Goal: Task Accomplishment & Management: Manage account settings

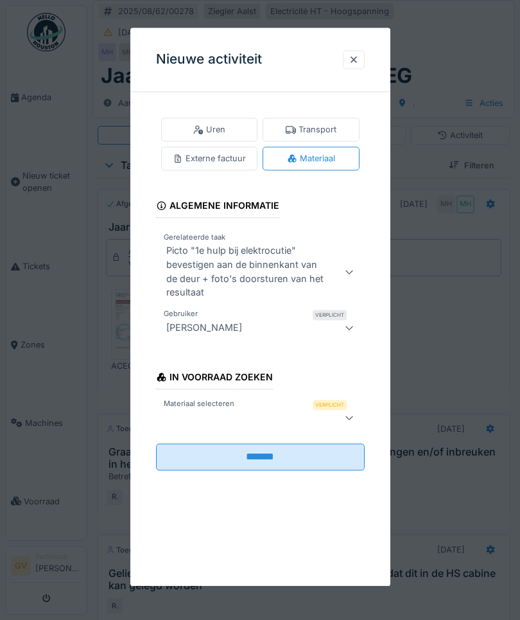
scroll to position [334, 0]
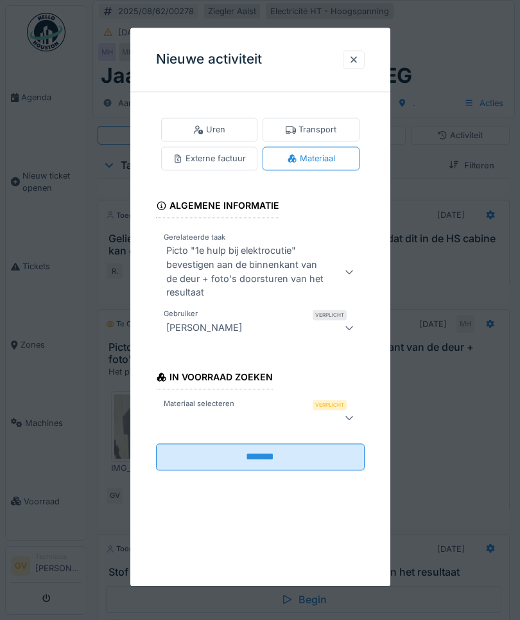
click at [248, 412] on div at bounding box center [245, 417] width 168 height 15
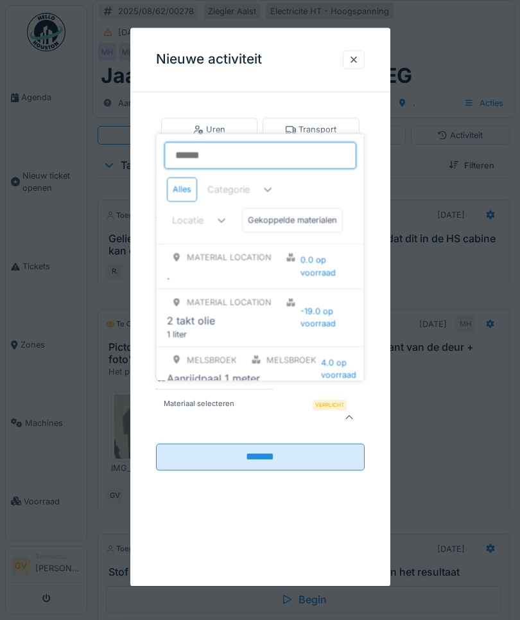
click at [206, 152] on input "Materiaal selecteren" at bounding box center [260, 155] width 192 height 27
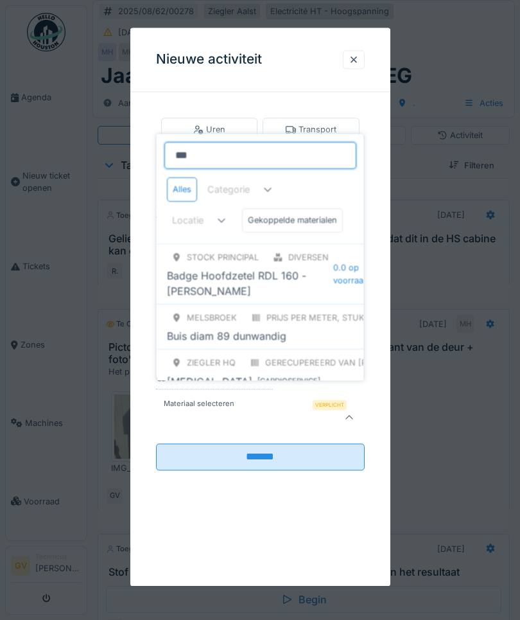
type input "****"
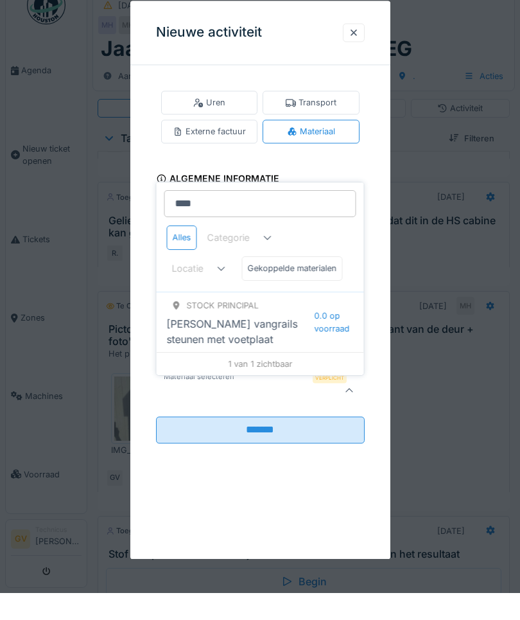
scroll to position [27, 0]
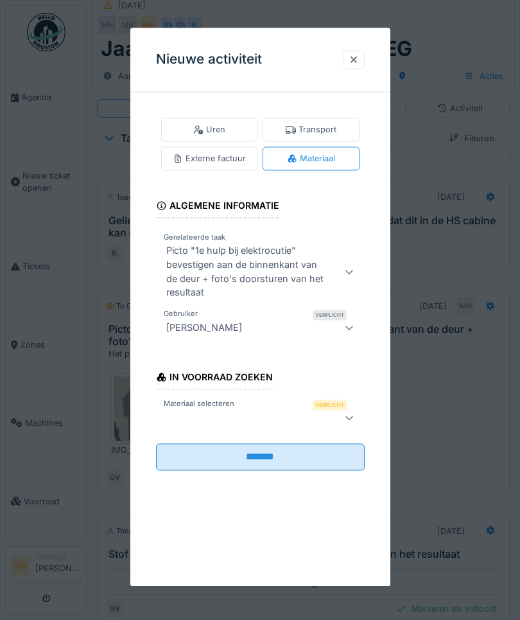
click at [363, 26] on div at bounding box center [260, 310] width 520 height 620
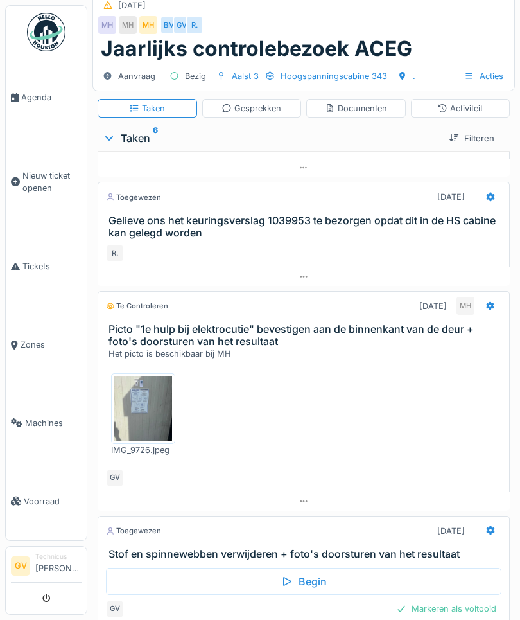
click at [256, 103] on div "Gesprekken" at bounding box center [251, 108] width 60 height 12
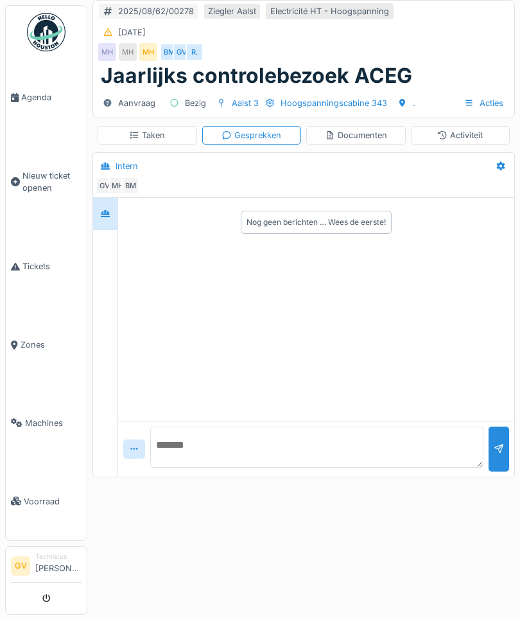
click at [217, 467] on textarea at bounding box center [316, 446] width 333 height 41
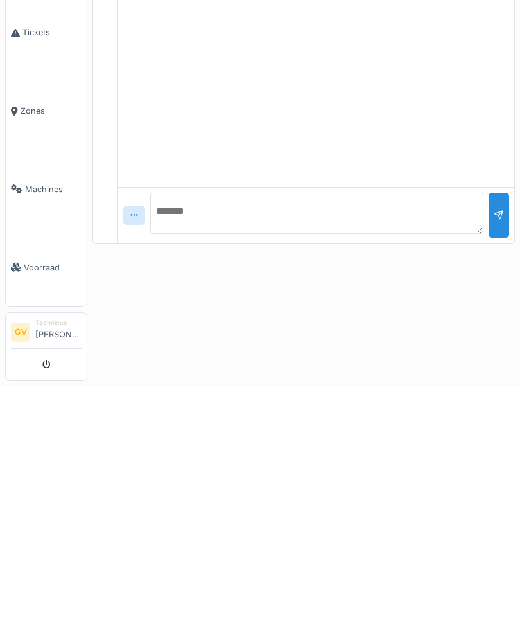
type textarea "*"
type textarea "**********"
click at [496, 442] on div at bounding box center [499, 448] width 10 height 12
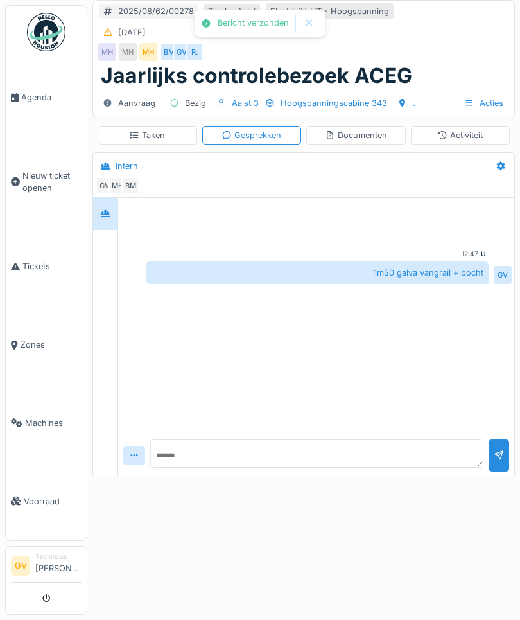
click at [462, 130] on div "Activiteit" at bounding box center [460, 135] width 46 height 12
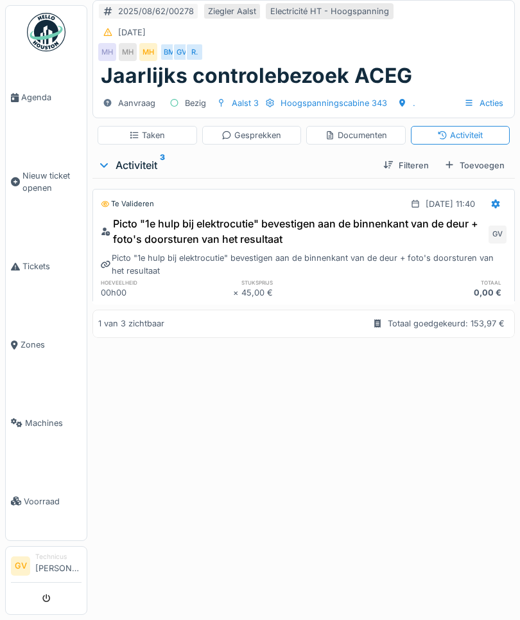
click at [469, 164] on div "Toevoegen" at bounding box center [474, 165] width 71 height 17
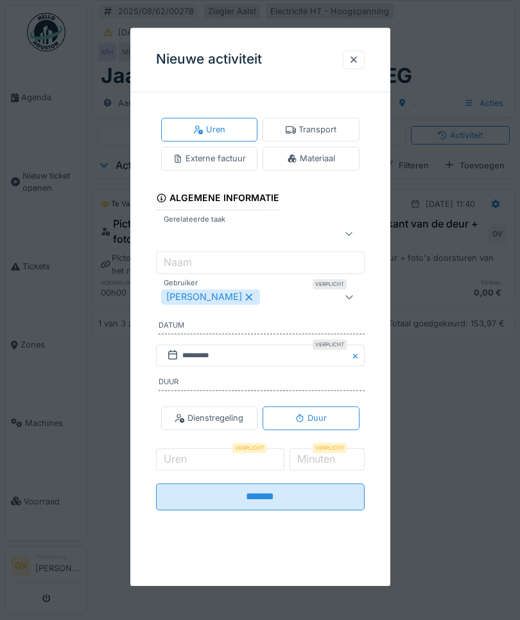
click at [302, 300] on div "[PERSON_NAME]" at bounding box center [245, 296] width 168 height 15
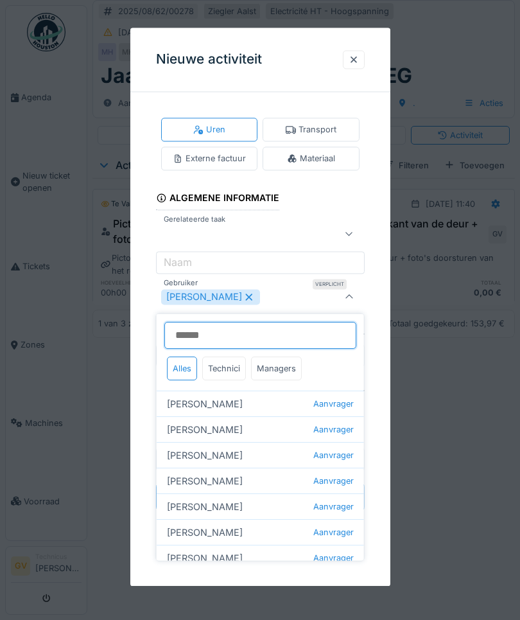
click at [261, 341] on input "Gebruiker" at bounding box center [260, 335] width 192 height 27
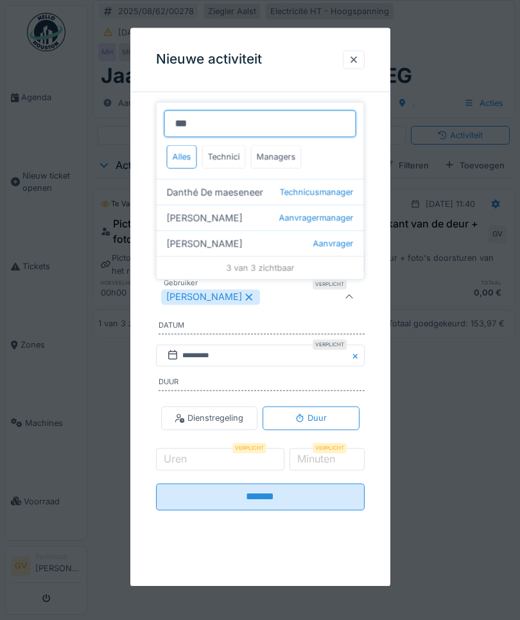
type input "***"
click at [272, 191] on div "Danthé De maeseneer Technicusmanager" at bounding box center [260, 192] width 207 height 26
type input "*********"
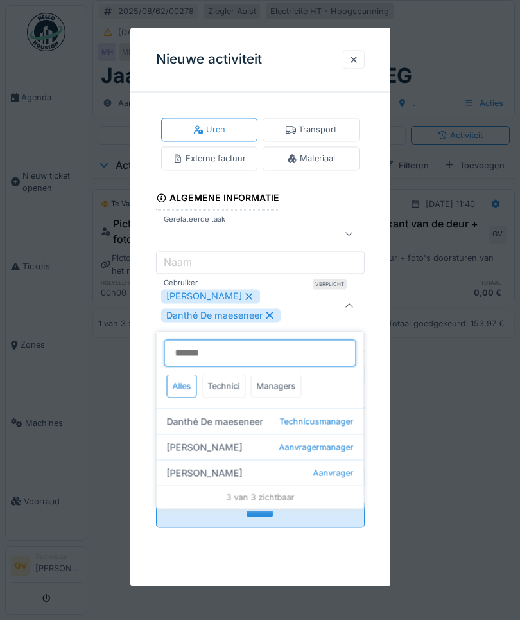
click at [249, 355] on input "Gebruiker" at bounding box center [260, 353] width 192 height 27
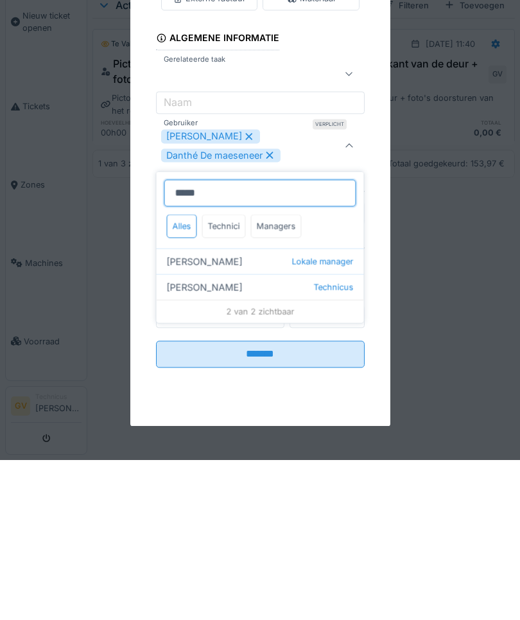
type input "*****"
click at [262, 434] on div "Geert Massaer Technicus" at bounding box center [260, 447] width 207 height 26
type input "**********"
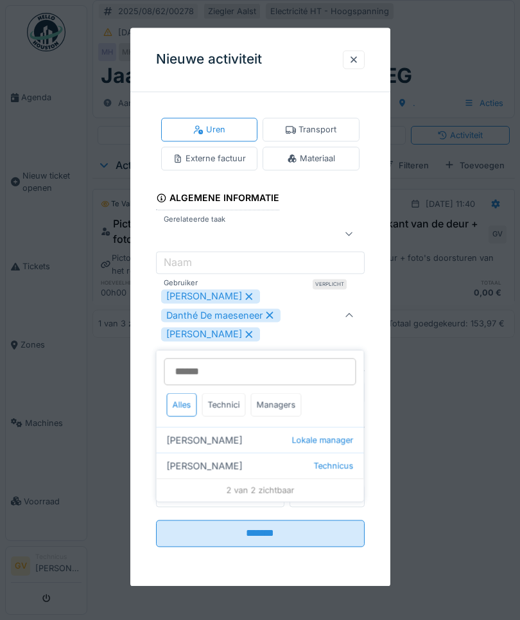
click at [357, 311] on div at bounding box center [349, 315] width 31 height 62
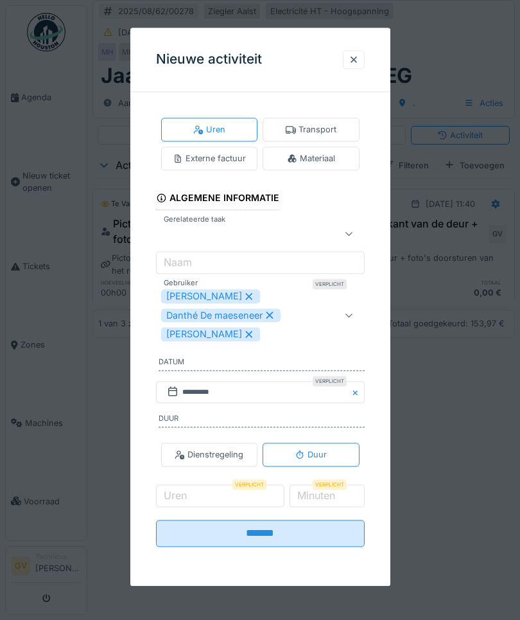
click at [349, 234] on icon at bounding box center [349, 233] width 10 height 8
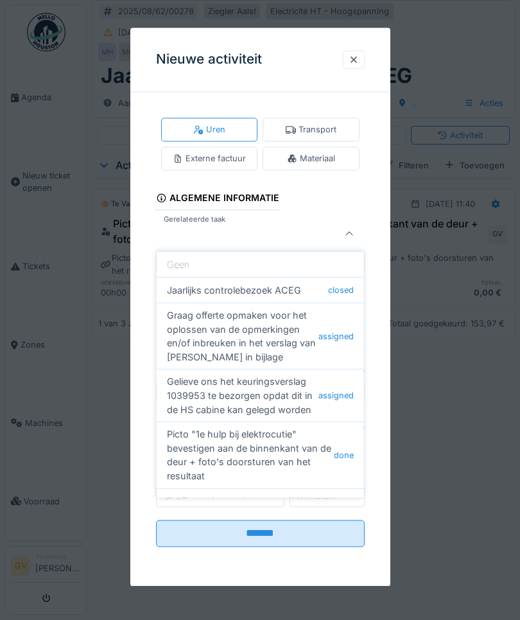
scroll to position [-1, 0]
click at [357, 63] on div at bounding box center [354, 59] width 10 height 12
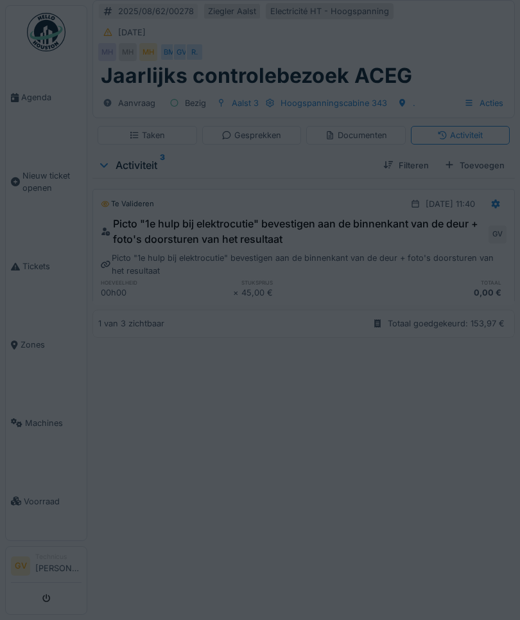
click at [352, 62] on div "2025/08/62/00278 Ziegler Aalst Electricité HT - Hoogspanning 1-8-2025 MH MH MH …" at bounding box center [303, 32] width 421 height 63
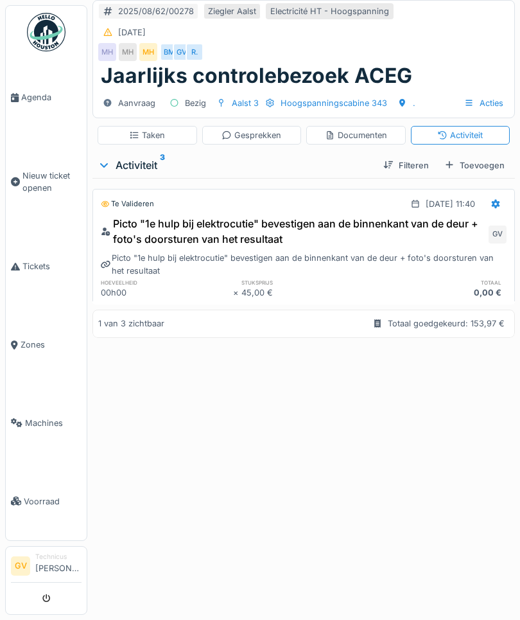
click at [257, 143] on div "Gesprekken" at bounding box center [252, 135] width 100 height 19
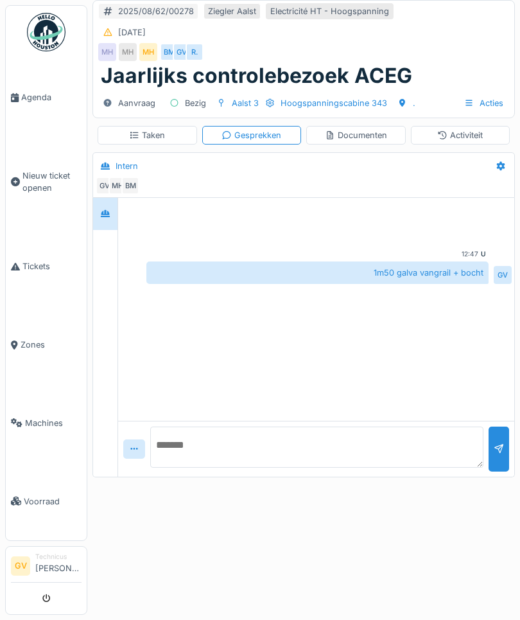
click at [335, 453] on textarea at bounding box center [316, 446] width 333 height 41
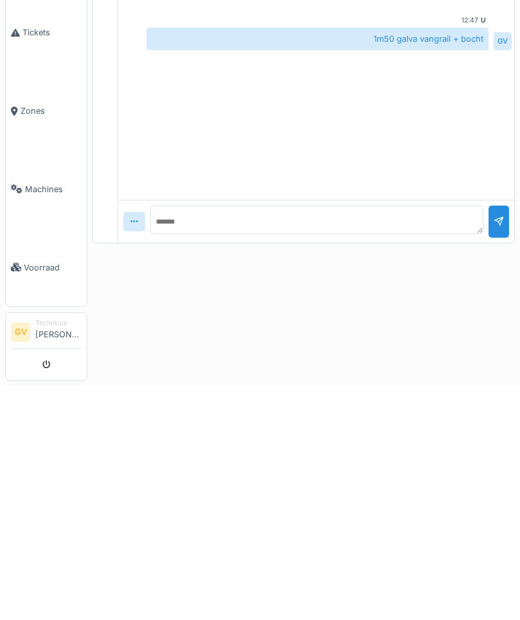
click at [374, 304] on div "2025/08/62/00278 Ziegler Aalst Electricité HT - Hoogspanning 1-8-2025 MH MH MH …" at bounding box center [303, 270] width 433 height 541
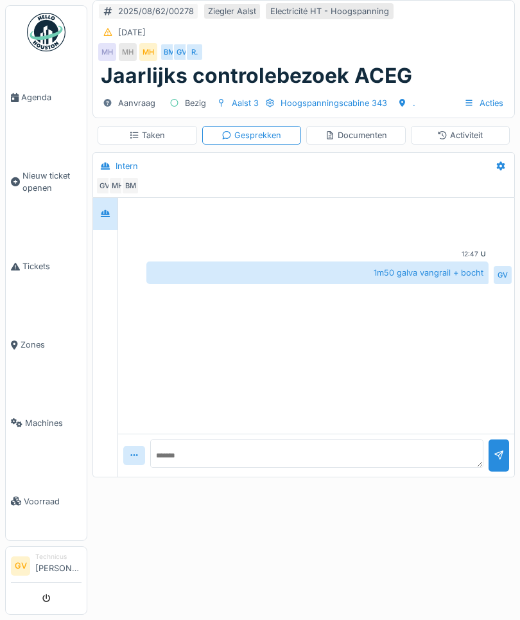
click at [383, 134] on div "Documenten" at bounding box center [356, 135] width 62 height 12
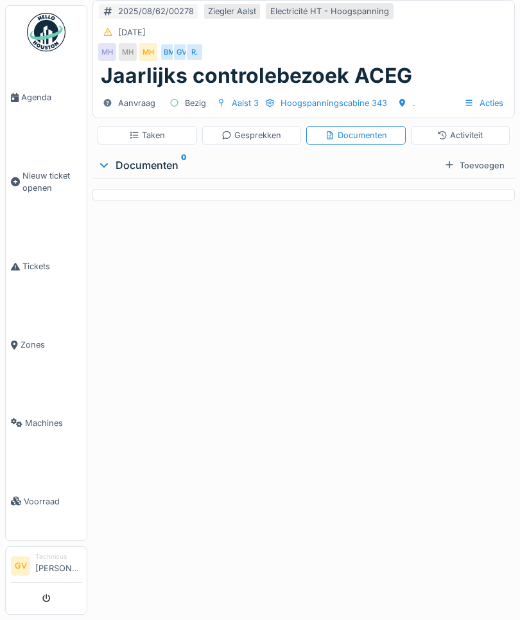
click at [479, 137] on div "Activiteit" at bounding box center [460, 135] width 46 height 12
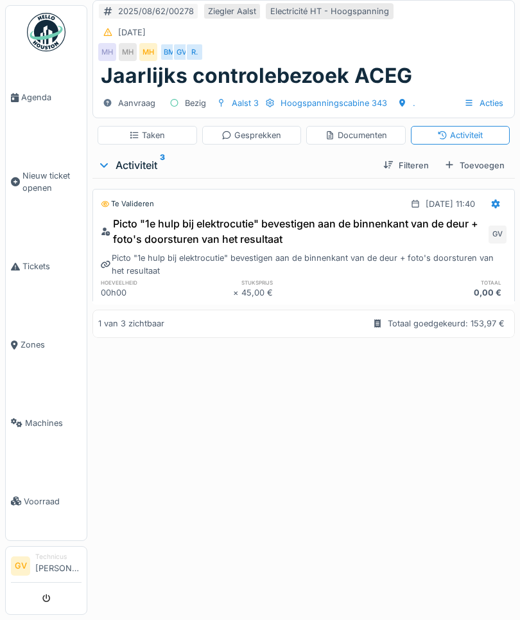
click at [351, 134] on div "Documenten" at bounding box center [356, 135] width 62 height 12
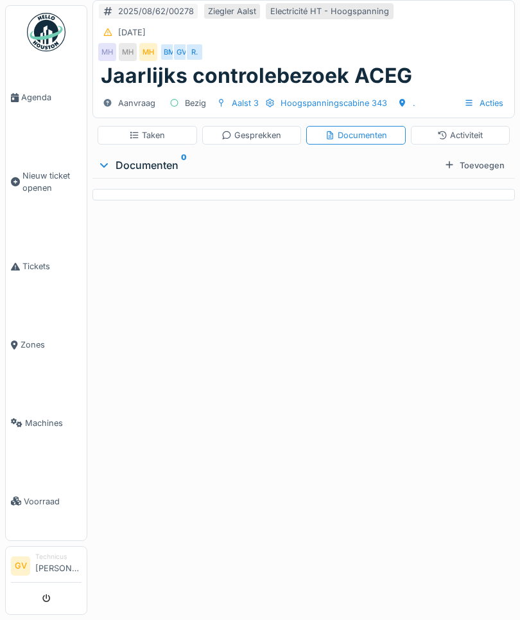
click at [145, 126] on div "Taken" at bounding box center [148, 135] width 100 height 19
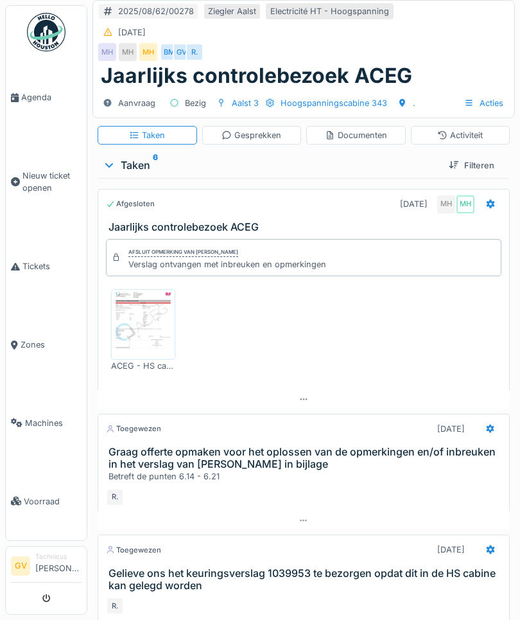
scroll to position [0, 0]
click at [26, 91] on link "Agenda" at bounding box center [46, 97] width 81 height 78
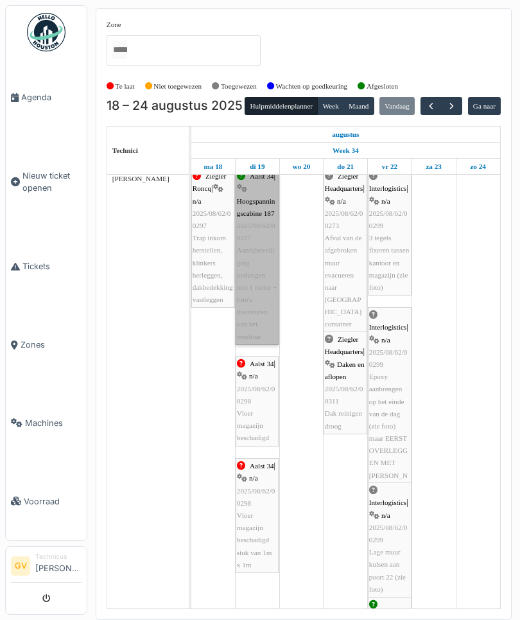
click at [263, 301] on link "Aalst 34 | Hoogspanningscabine 187 2025/08/62/00277 Aanrijbeveiliging verlengen…" at bounding box center [257, 256] width 43 height 177
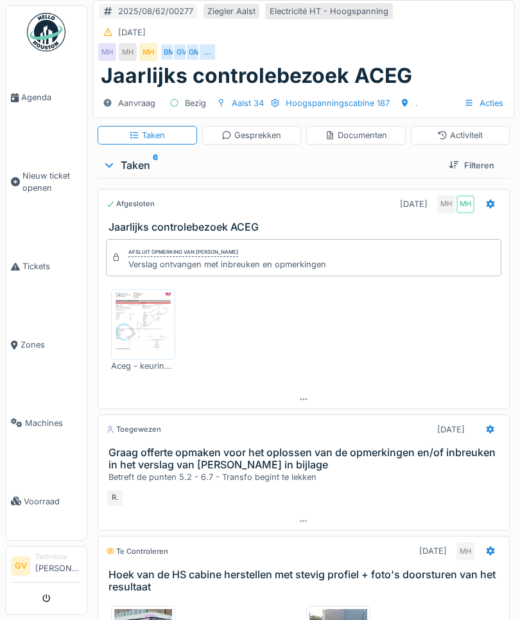
scroll to position [-1, 0]
click at [284, 136] on div "Gesprekken" at bounding box center [252, 135] width 100 height 19
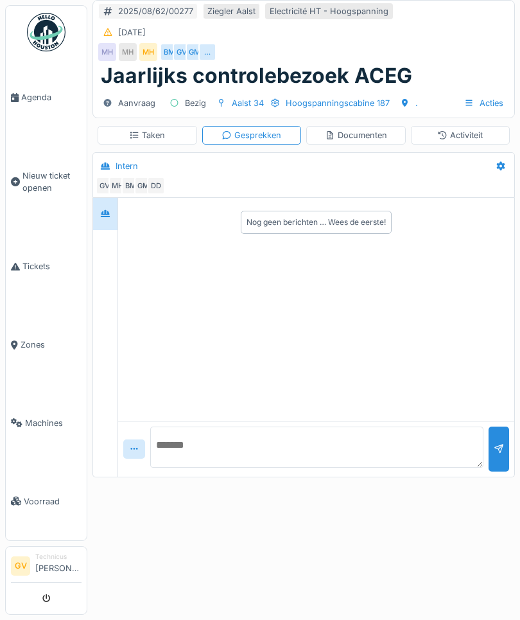
click at [259, 455] on textarea at bounding box center [316, 446] width 333 height 41
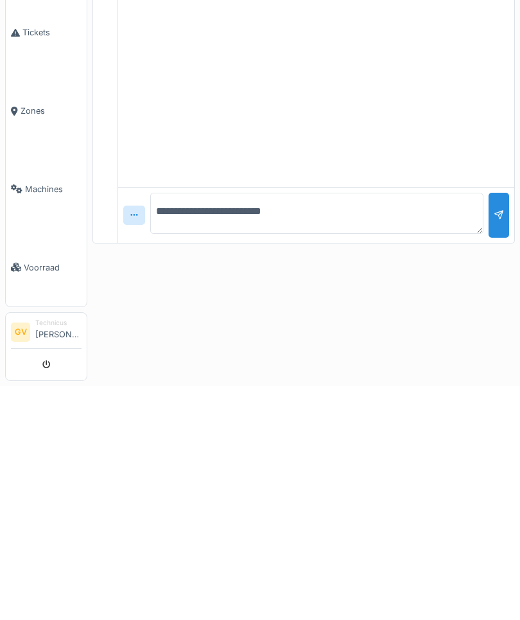
type textarea "**********"
click at [503, 449] on div at bounding box center [499, 455] width 10 height 12
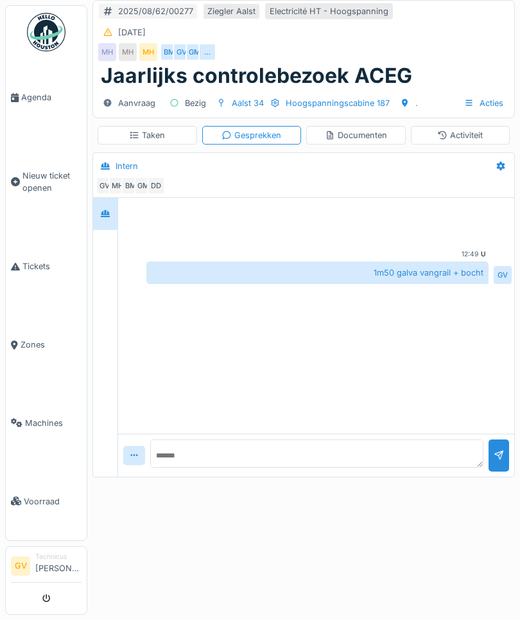
click at [471, 132] on div "Activiteit" at bounding box center [460, 135] width 46 height 12
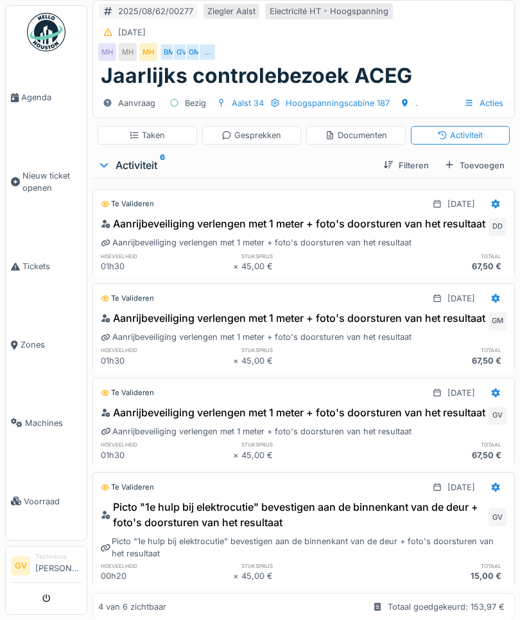
scroll to position [65, 0]
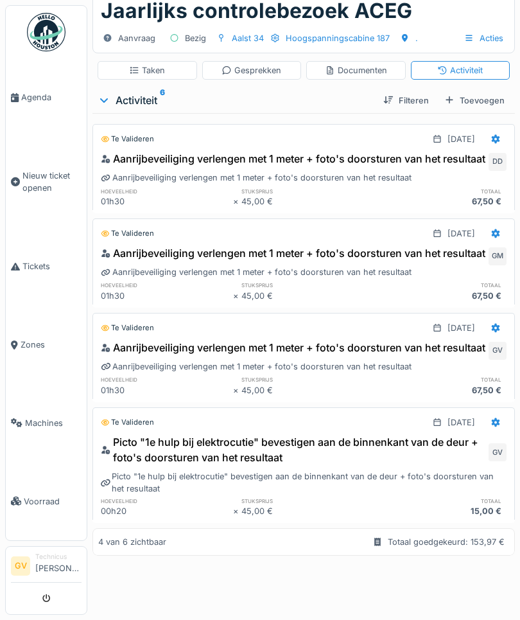
click at [340, 73] on div "Documenten" at bounding box center [356, 70] width 62 height 12
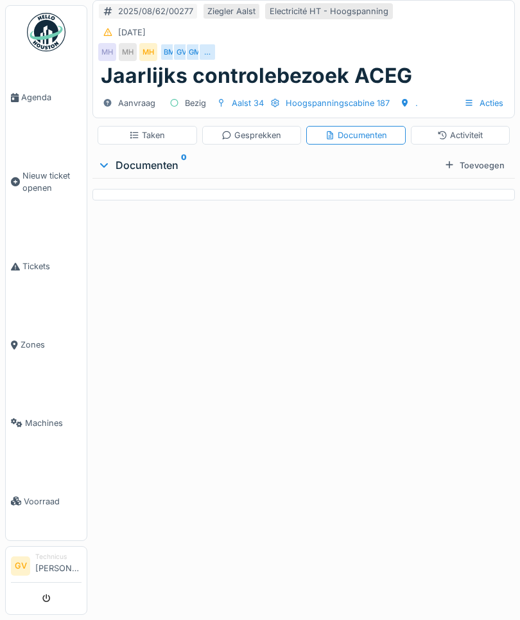
click at [159, 130] on div "Taken" at bounding box center [147, 135] width 36 height 12
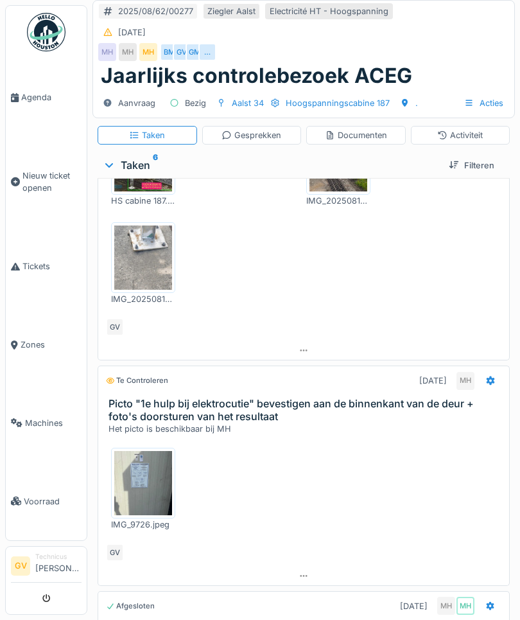
scroll to position [483, 0]
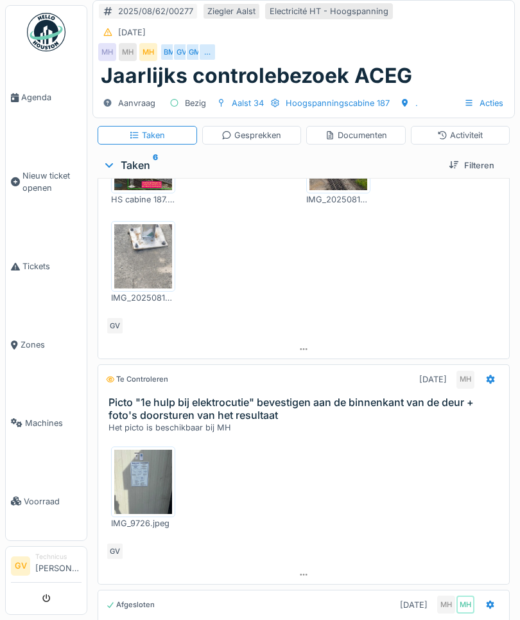
click at [32, 87] on link "Agenda" at bounding box center [46, 97] width 81 height 78
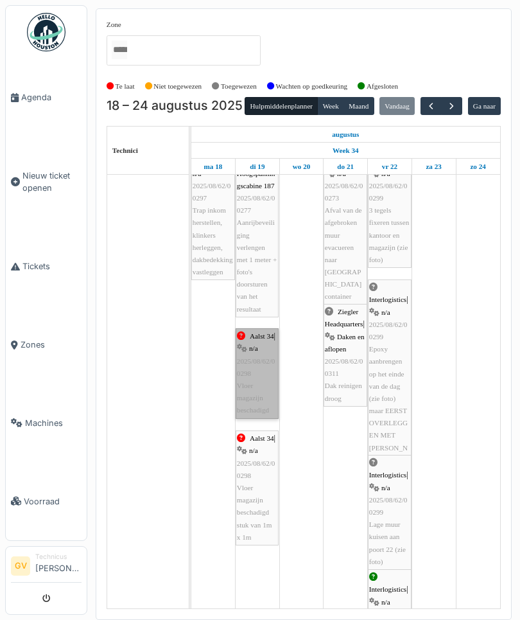
click at [265, 403] on link "Aalst 34 | n/a 2025/08/62/00298 Vloer magazijn beschadigd" at bounding box center [257, 373] width 43 height 90
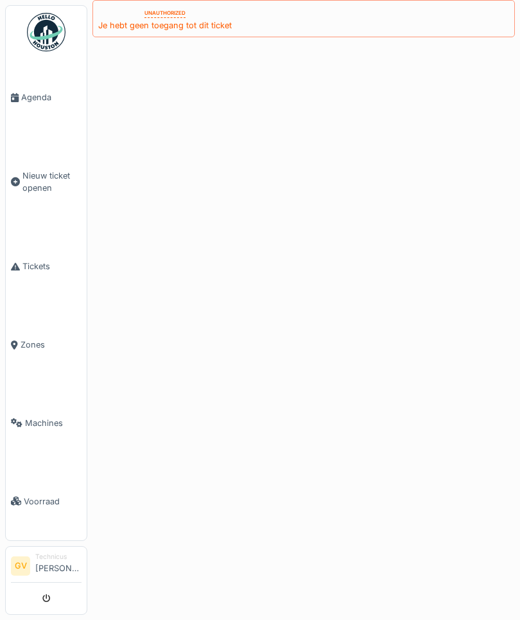
click at [34, 94] on span "Agenda" at bounding box center [51, 97] width 60 height 12
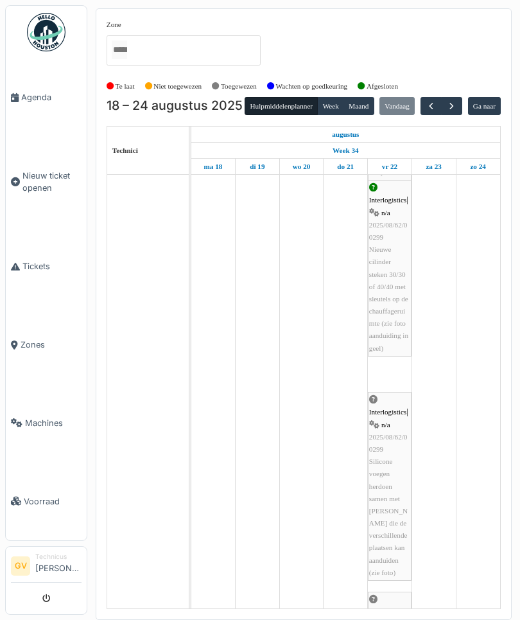
scroll to position [1869, 0]
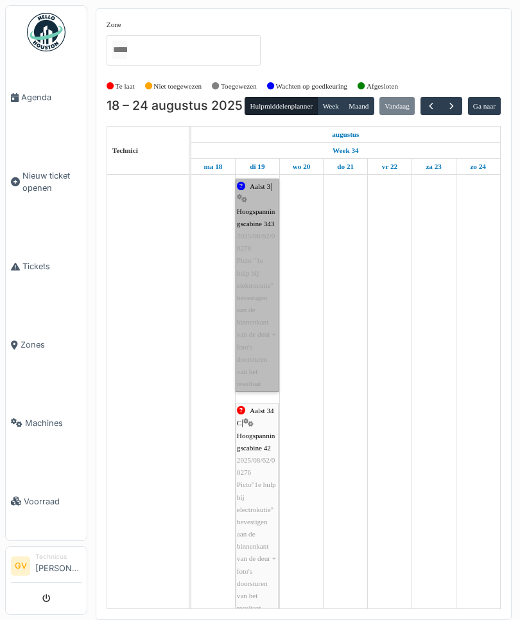
click at [271, 339] on link "Aalst 3 | Hoogspanningscabine 343 2025/08/62/00278 Picto "1e hulp bij elektrocu…" at bounding box center [257, 284] width 43 height 213
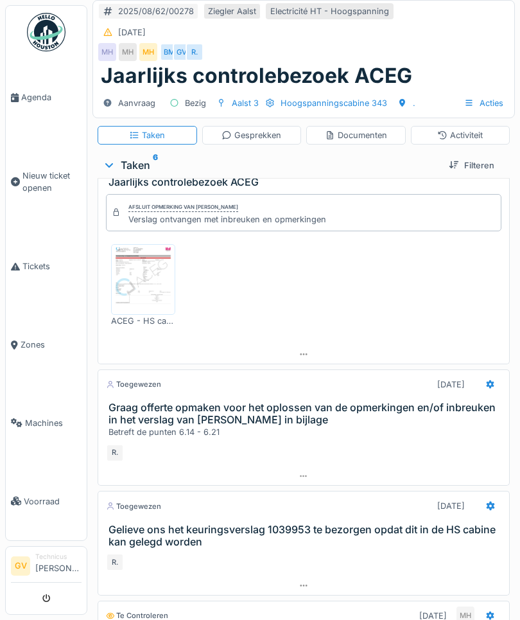
scroll to position [-3, 0]
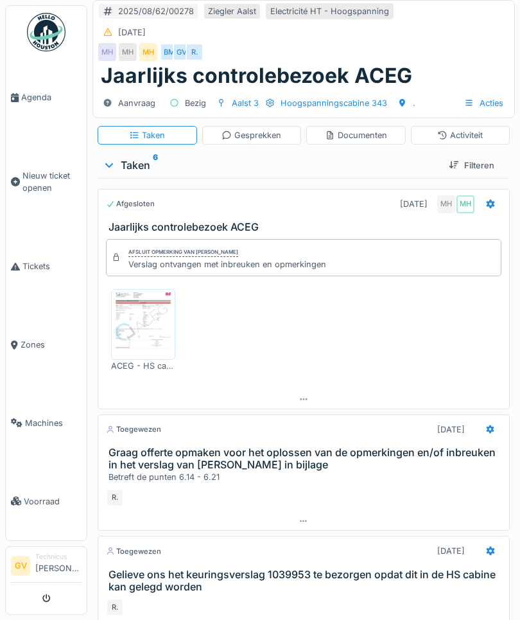
click at [254, 139] on div "Gesprekken" at bounding box center [251, 135] width 60 height 12
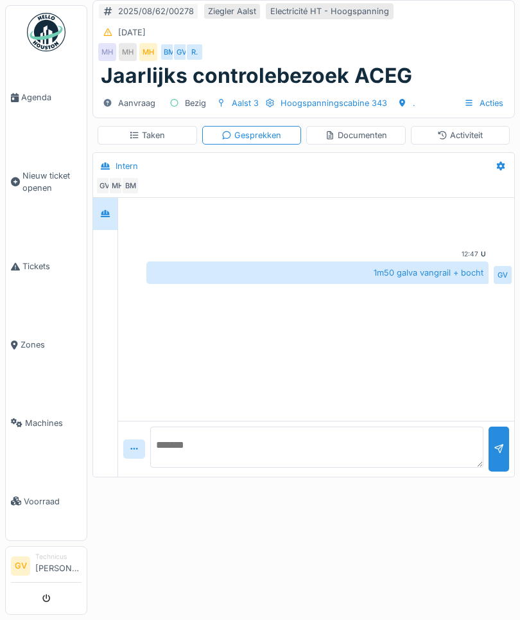
click at [365, 455] on textarea at bounding box center [316, 446] width 333 height 41
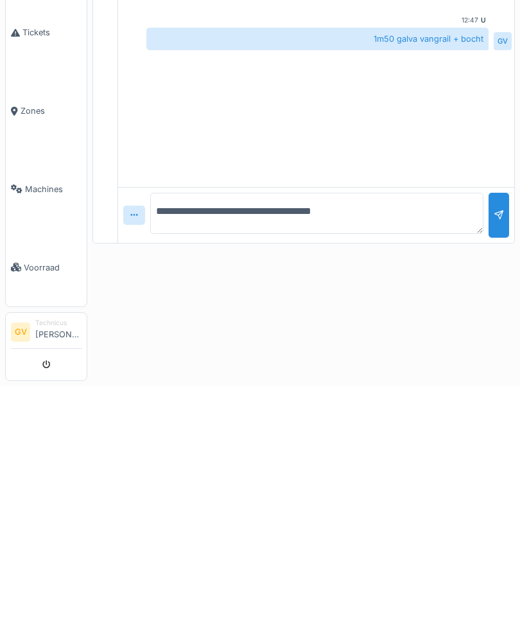
type textarea "**********"
click at [508, 439] on div at bounding box center [499, 454] width 21 height 31
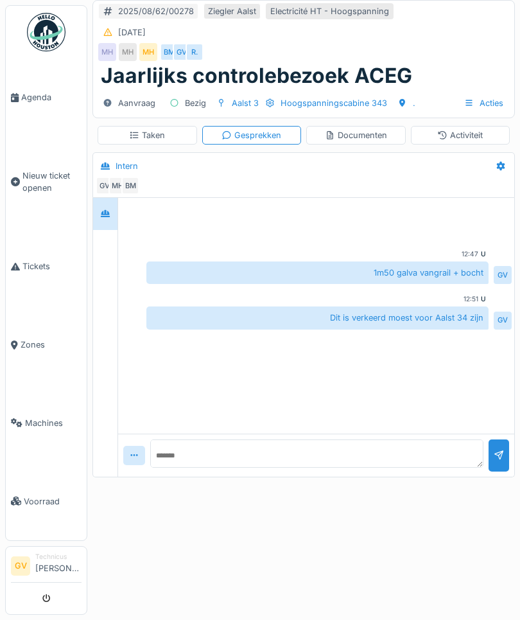
click at [46, 98] on span "Agenda" at bounding box center [51, 97] width 60 height 12
